Goal: Task Accomplishment & Management: Manage account settings

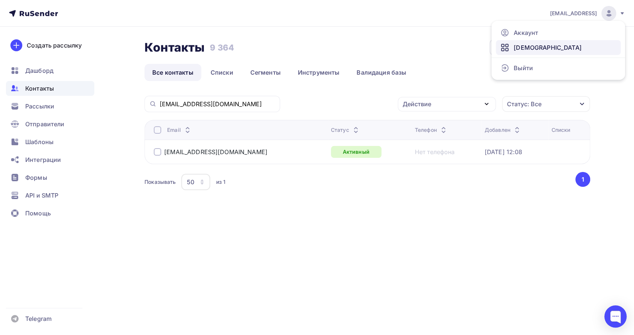
click at [539, 52] on link "[DEMOGRAPHIC_DATA]" at bounding box center [558, 47] width 125 height 15
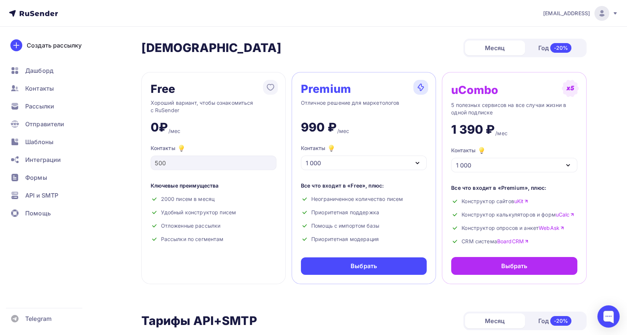
click at [588, 17] on div "[EMAIL_ADDRESS]" at bounding box center [580, 13] width 75 height 15
click at [537, 29] on link "Аккаунт" at bounding box center [551, 32] width 125 height 15
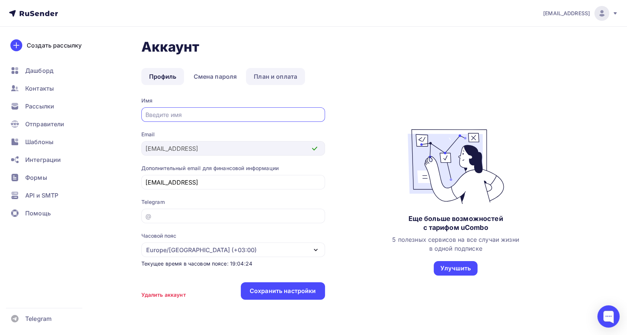
click at [272, 72] on link "План и оплата" at bounding box center [275, 76] width 59 height 17
